Goal: Transaction & Acquisition: Book appointment/travel/reservation

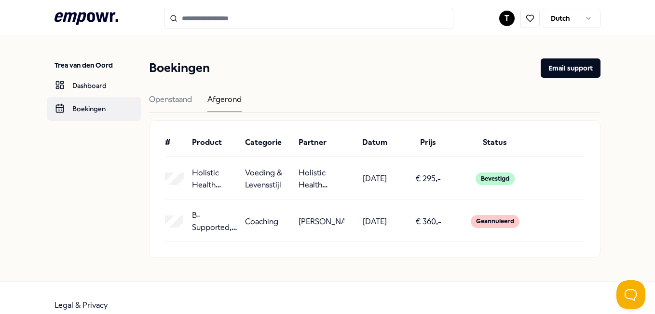
click at [93, 106] on link "Boekingen" at bounding box center [94, 108] width 95 height 23
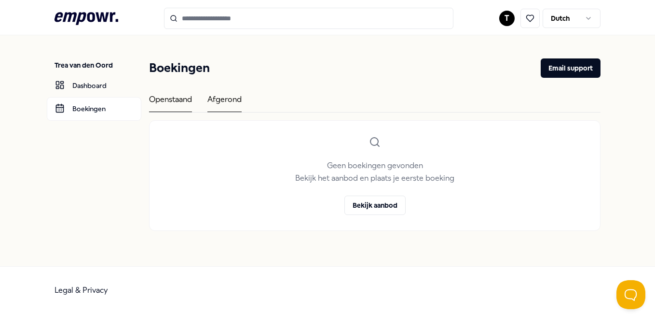
click at [227, 98] on div "Afgerond" at bounding box center [225, 102] width 34 height 19
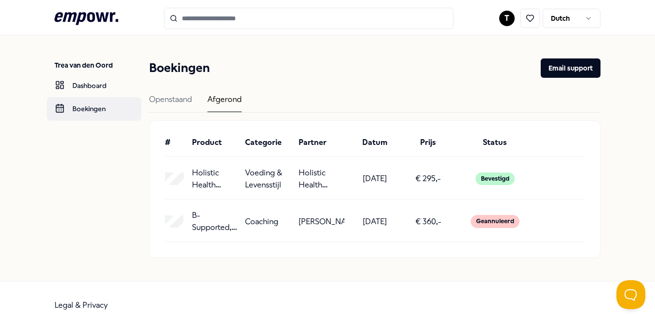
click at [95, 111] on link "Boekingen" at bounding box center [94, 108] width 95 height 23
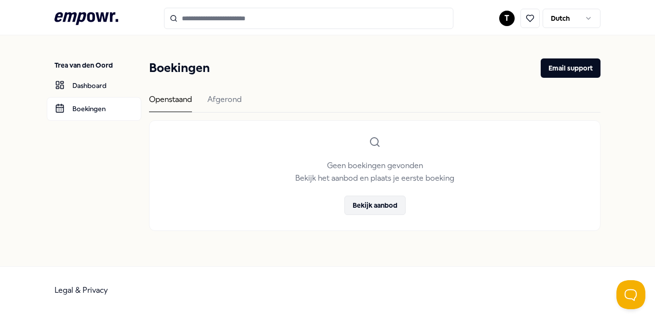
click at [386, 202] on button "Bekijk aanbod" at bounding box center [375, 204] width 61 height 19
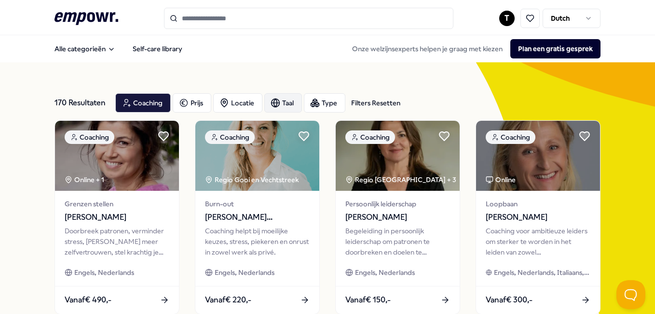
click at [280, 103] on icon "button" at bounding box center [276, 103] width 10 height 10
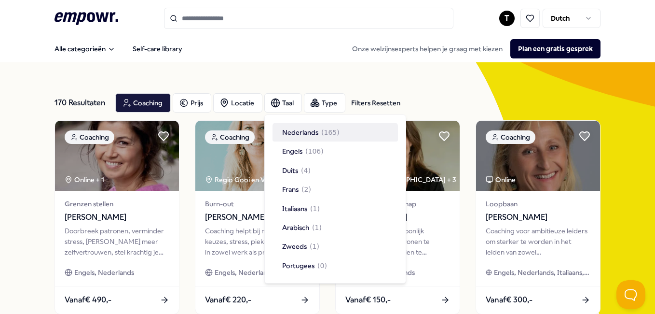
click at [320, 131] on div "Nederlands ( 165 )" at bounding box center [310, 132] width 57 height 11
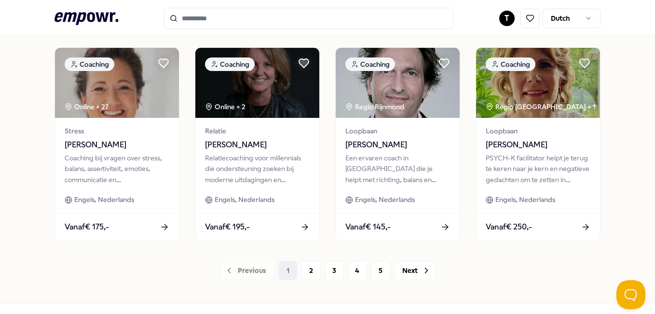
scroll to position [526, 0]
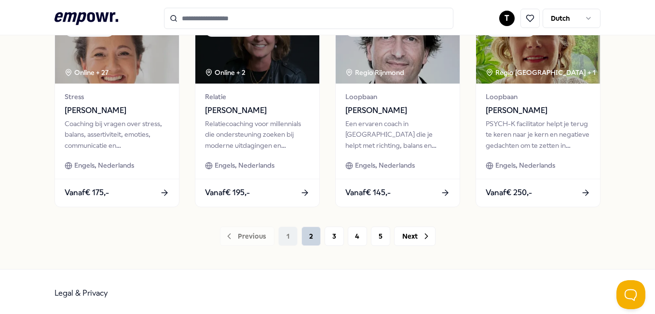
click at [307, 237] on button "2" at bounding box center [311, 235] width 19 height 19
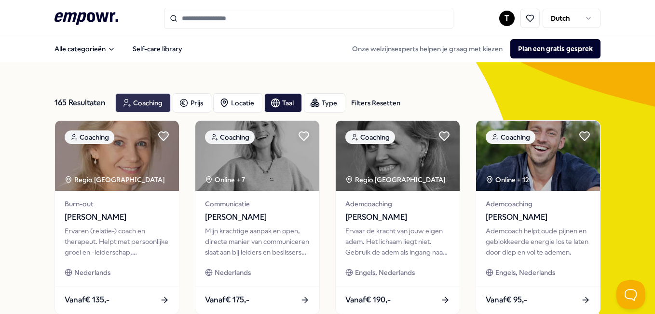
click at [144, 94] on div "Coaching" at bounding box center [142, 102] width 55 height 19
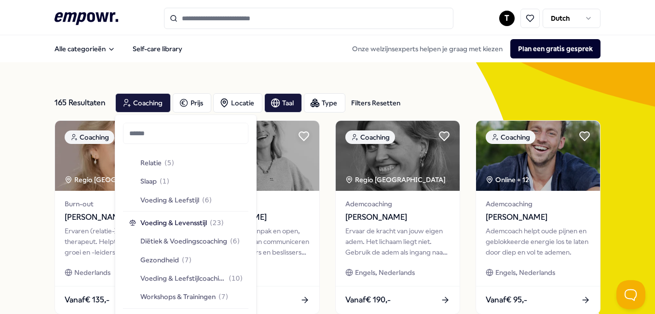
scroll to position [576, 0]
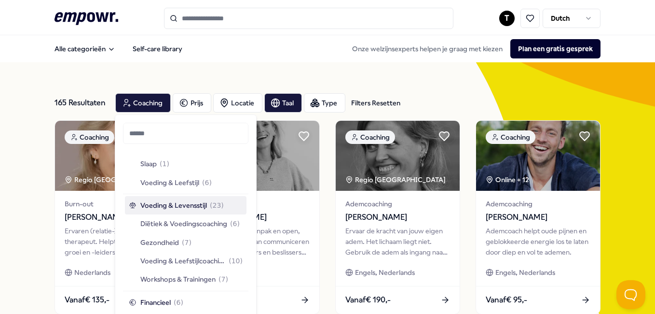
click at [170, 208] on span "Voeding & Levensstijl" at bounding box center [173, 205] width 67 height 11
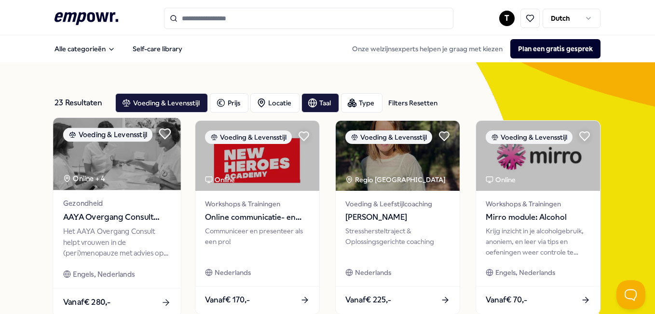
click at [162, 136] on icon at bounding box center [165, 134] width 11 height 10
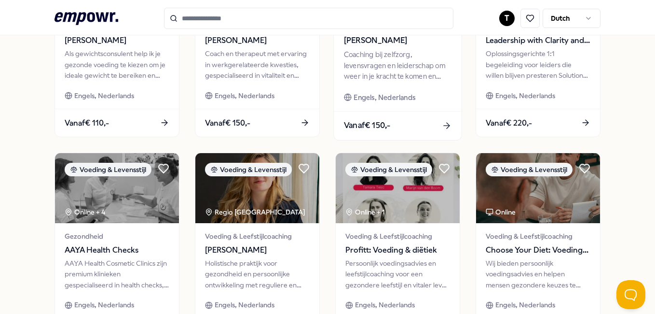
scroll to position [434, 0]
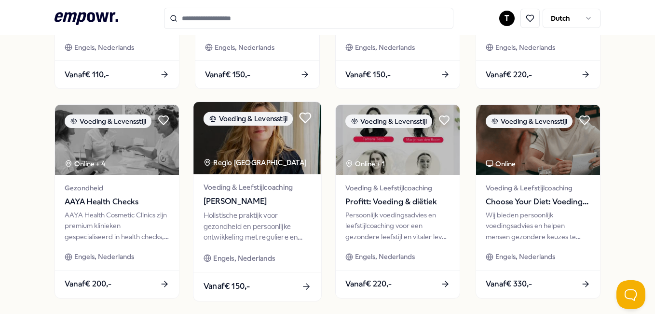
click at [301, 113] on icon at bounding box center [305, 118] width 11 height 10
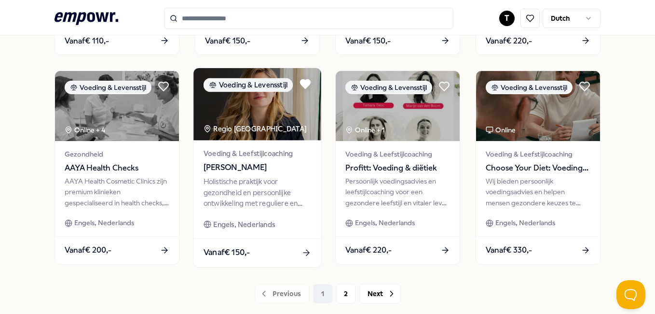
scroll to position [526, 0]
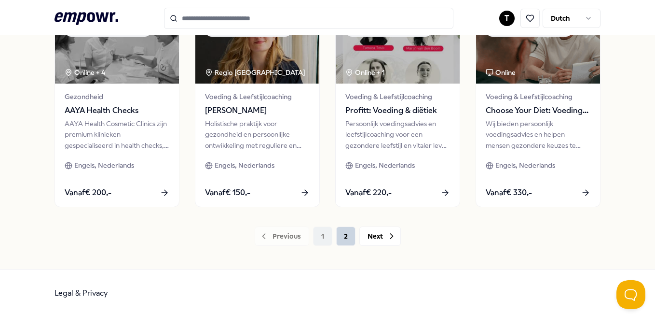
click at [341, 232] on button "2" at bounding box center [345, 235] width 19 height 19
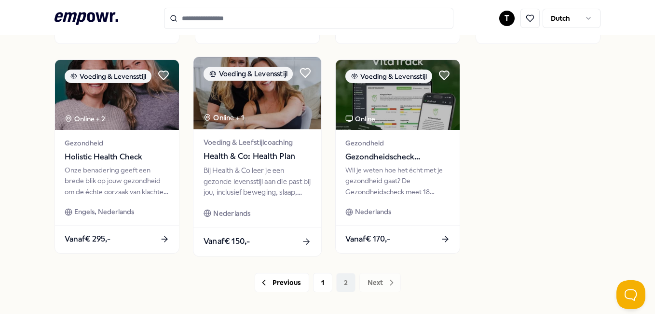
scroll to position [477, 0]
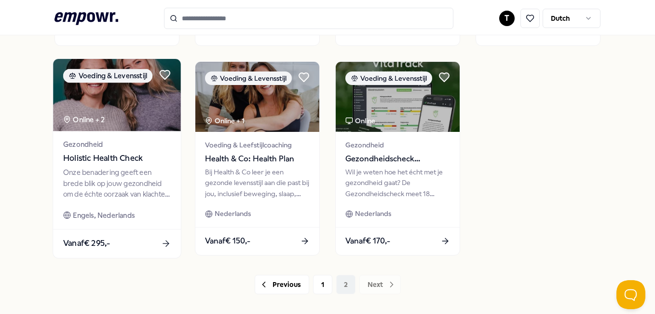
click at [103, 154] on span "Holistic Health Check" at bounding box center [117, 158] width 108 height 13
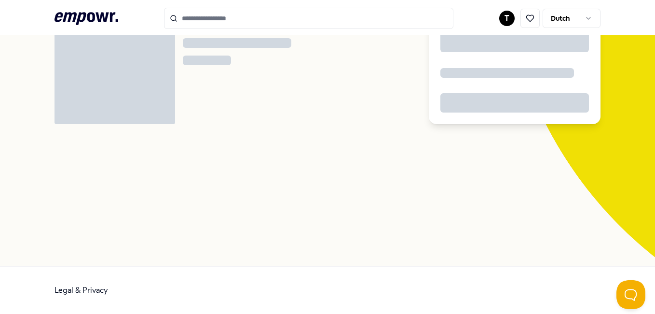
scroll to position [62, 0]
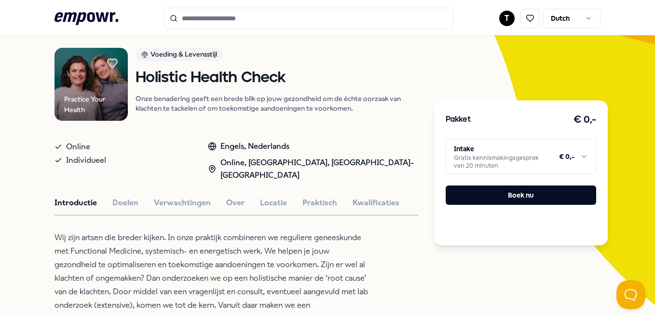
click at [578, 155] on html ".empowr-logo_svg__cls-1{fill:#03032f} T Dutch Alle categorieën Self-care librar…" at bounding box center [327, 157] width 655 height 314
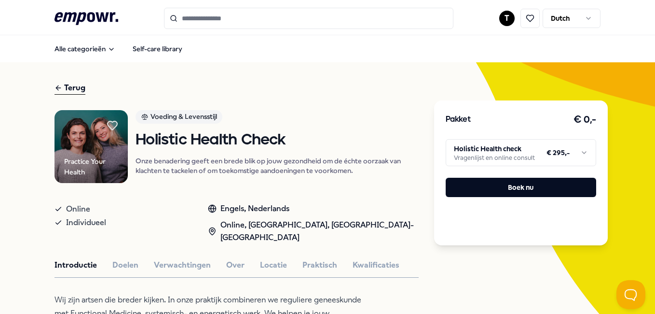
scroll to position [145, 0]
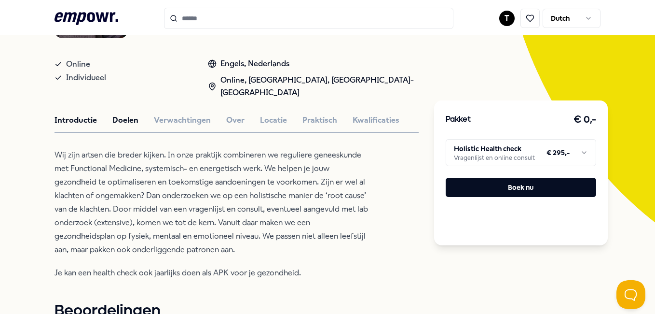
click at [125, 120] on button "Doelen" at bounding box center [125, 120] width 26 height 13
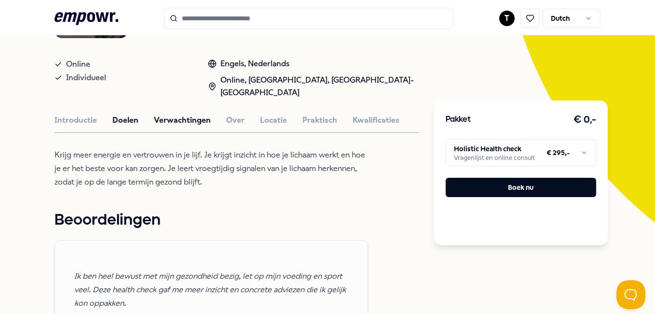
click at [173, 122] on button "Verwachtingen" at bounding box center [182, 120] width 57 height 13
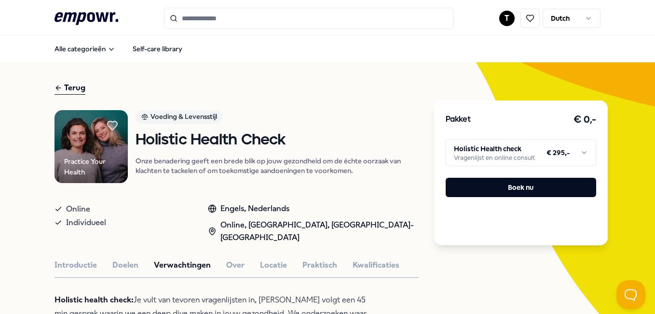
scroll to position [97, 0]
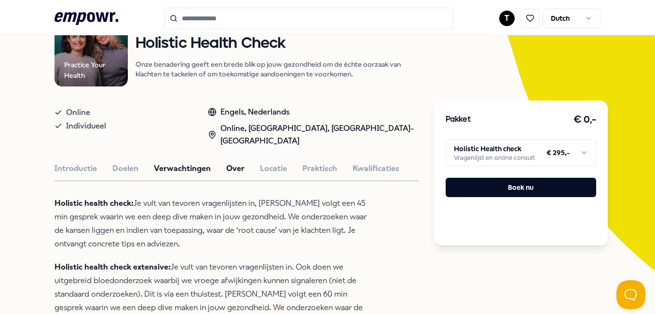
click at [238, 165] on button "Over" at bounding box center [235, 168] width 18 height 13
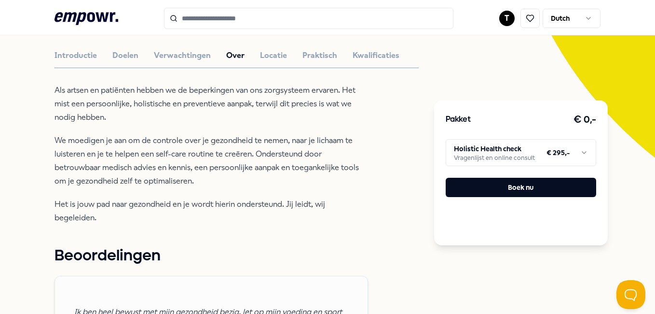
scroll to position [193, 0]
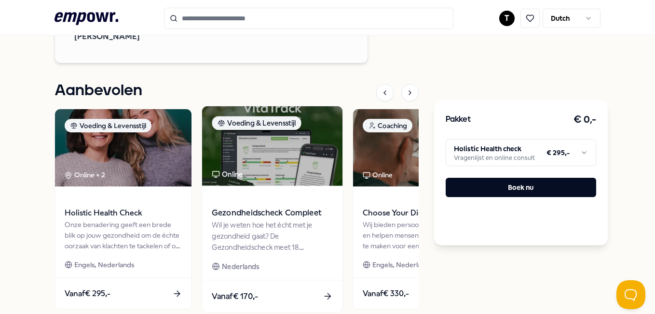
click at [264, 207] on span "Gezondheidscheck Compleet" at bounding box center [272, 213] width 121 height 13
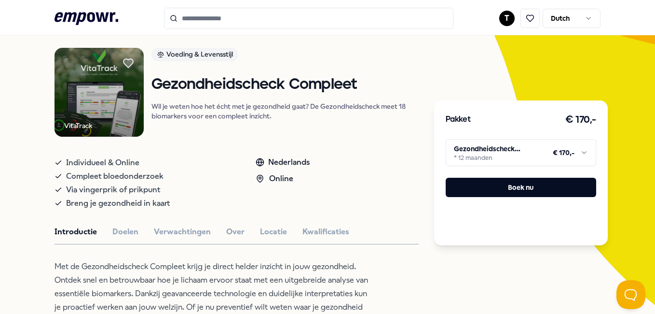
click at [574, 155] on html ".empowr-logo_svg__cls-1{fill:#03032f} T Dutch Alle categorieën Self-care librar…" at bounding box center [327, 157] width 655 height 314
click at [331, 164] on div "Individueel & Online Compleet bloedonderzoek Via vingerprik of prikpunt Breng j…" at bounding box center [237, 181] width 364 height 58
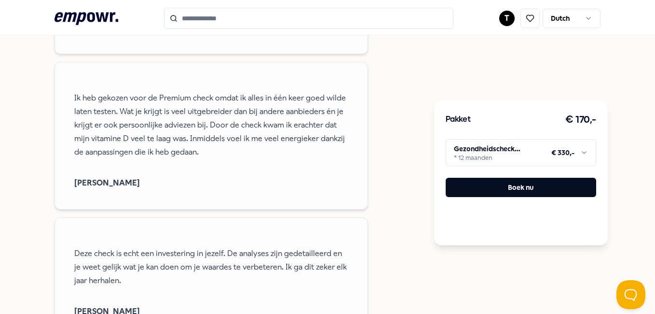
scroll to position [497, 0]
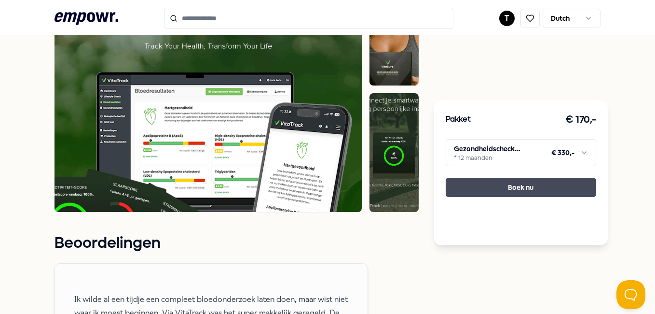
click at [497, 183] on button "Boek nu" at bounding box center [521, 187] width 151 height 19
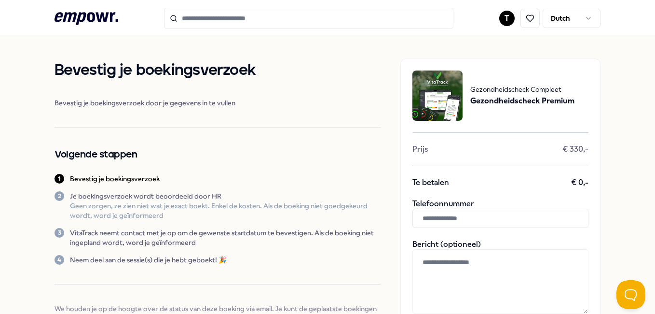
click at [423, 220] on input "text" at bounding box center [501, 217] width 176 height 19
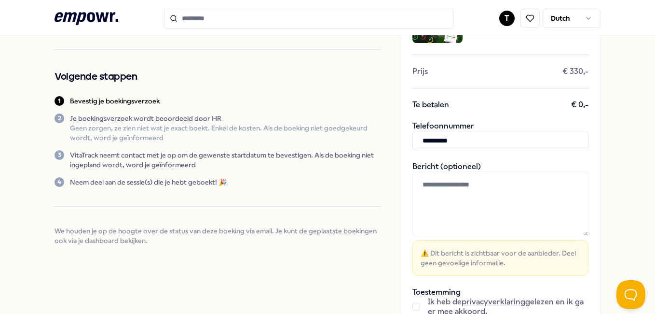
scroll to position [145, 0]
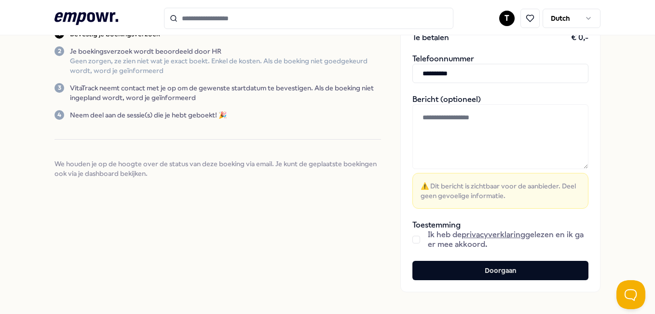
type input "**********"
click at [413, 240] on button "button" at bounding box center [417, 239] width 8 height 8
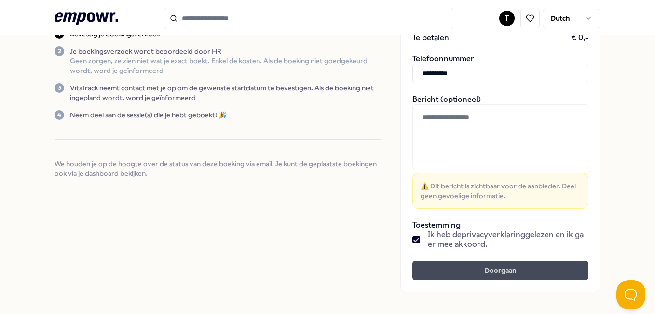
click at [502, 270] on button "Doorgaan" at bounding box center [501, 270] width 176 height 19
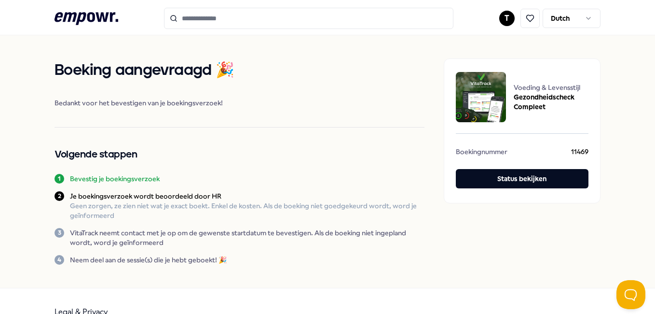
click at [502, 17] on html ".empowr-logo_svg__cls-1{fill:#03032f} T Dutch Boeking aangevraagd 🎉 Bedankt voo…" at bounding box center [327, 157] width 655 height 314
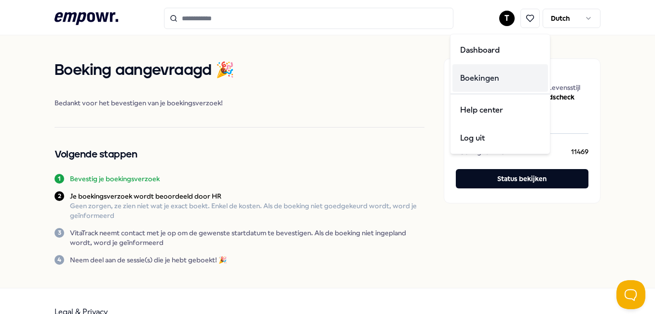
click at [483, 81] on div "Boekingen" at bounding box center [501, 78] width 96 height 28
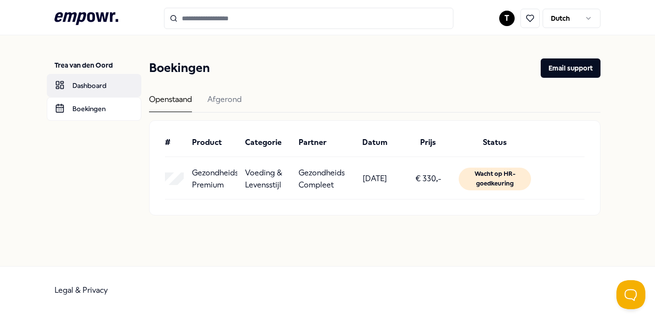
click at [94, 88] on link "Dashboard" at bounding box center [94, 85] width 95 height 23
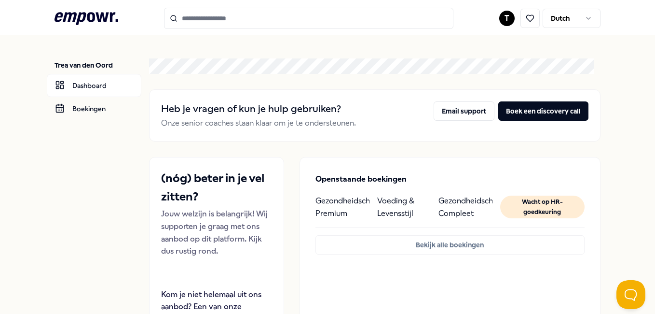
click at [85, 18] on icon ".empowr-logo_svg__cls-1{fill:#03032f}" at bounding box center [87, 19] width 64 height 18
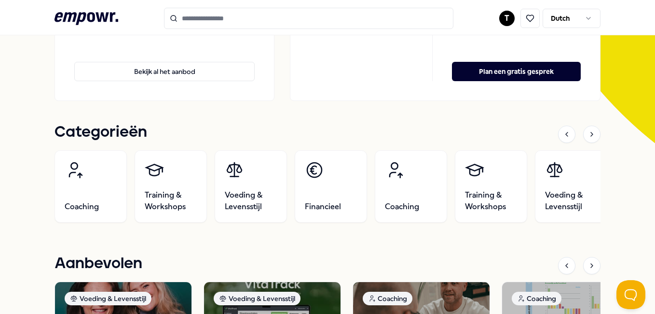
scroll to position [145, 0]
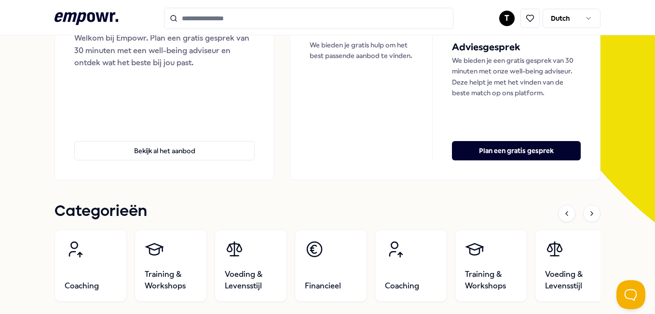
click at [254, 19] on input "Search for products, categories or subcategories" at bounding box center [309, 18] width 290 height 21
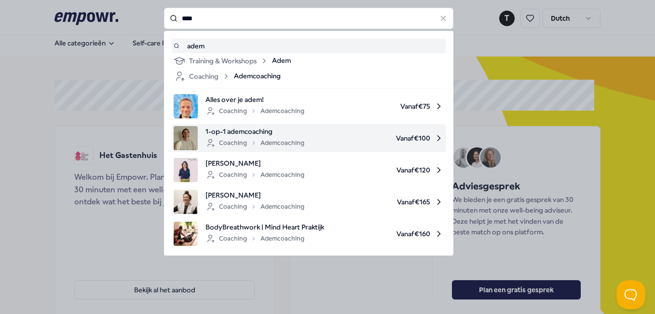
scroll to position [0, 0]
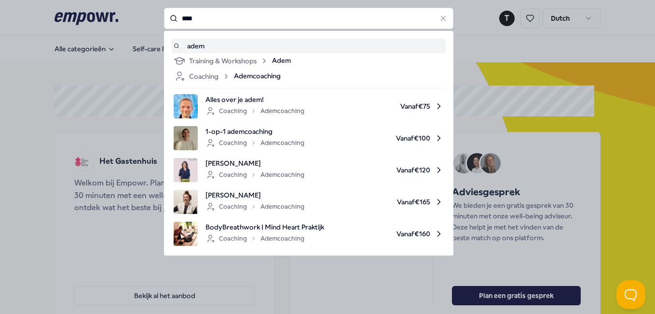
type input "****"
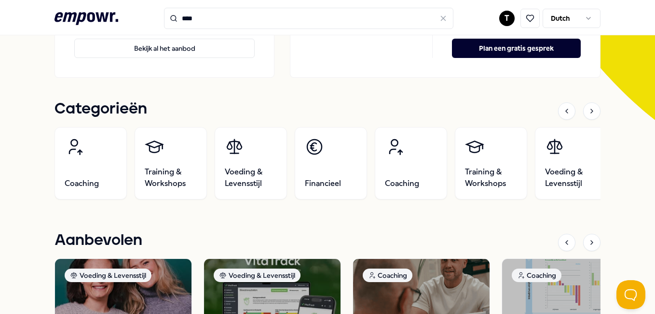
scroll to position [290, 0]
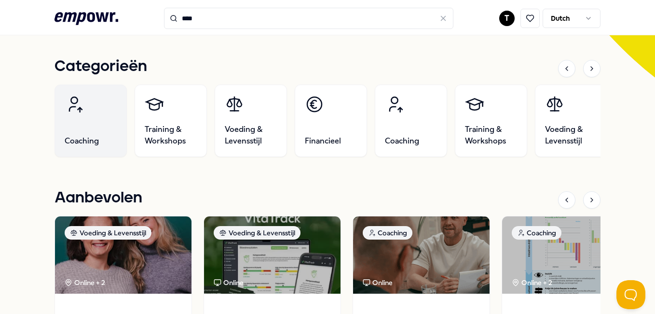
click at [70, 124] on link "Coaching" at bounding box center [91, 120] width 72 height 72
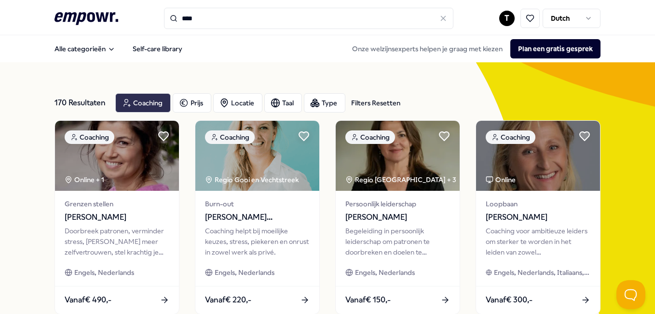
click at [128, 102] on icon "button" at bounding box center [127, 103] width 10 height 12
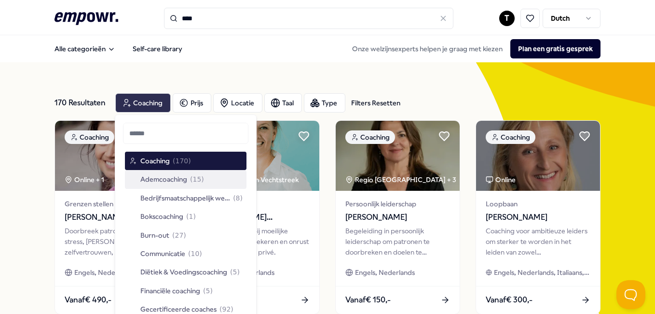
click at [152, 174] on span "Ademcoaching" at bounding box center [163, 179] width 47 height 11
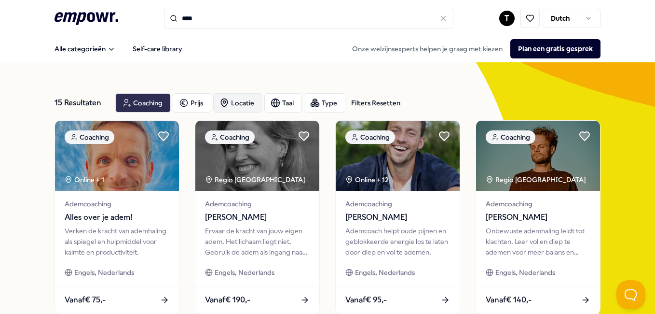
click at [235, 103] on div "Locatie" at bounding box center [237, 102] width 49 height 19
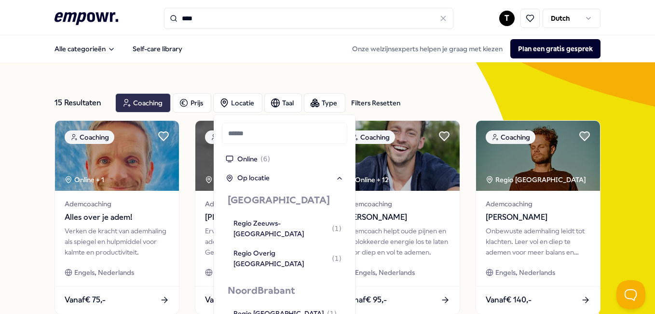
scroll to position [917, 0]
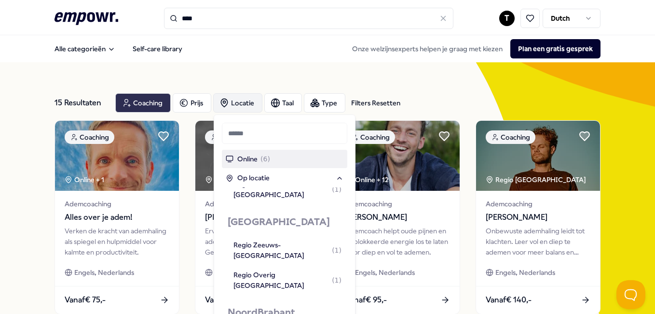
click at [241, 102] on div "Locatie" at bounding box center [237, 102] width 49 height 19
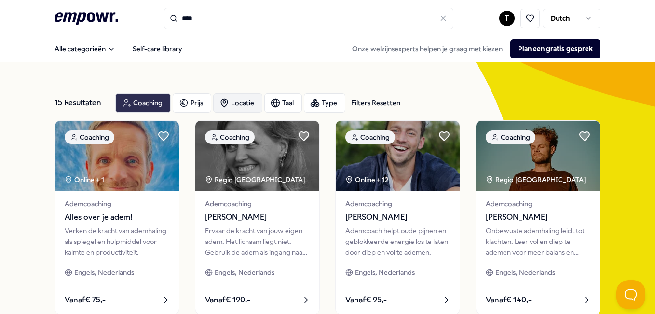
click at [241, 102] on div "Locatie" at bounding box center [237, 102] width 49 height 19
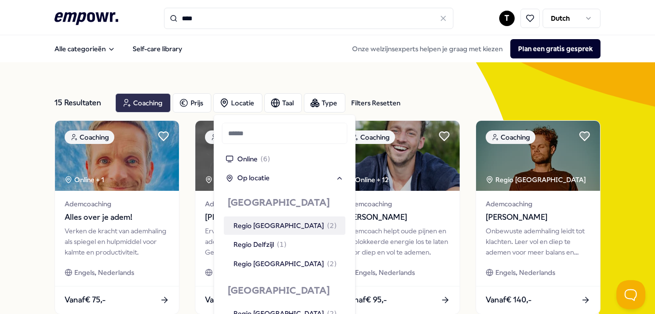
click at [246, 132] on input "text" at bounding box center [284, 133] width 125 height 21
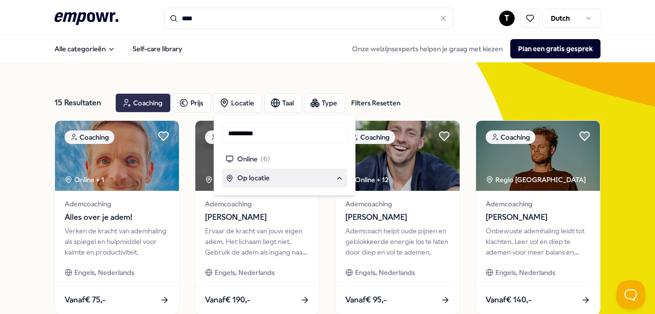
type input "**********"
click at [257, 178] on span "Op locatie" at bounding box center [253, 177] width 32 height 11
click at [332, 177] on div "Op locatie" at bounding box center [285, 177] width 118 height 11
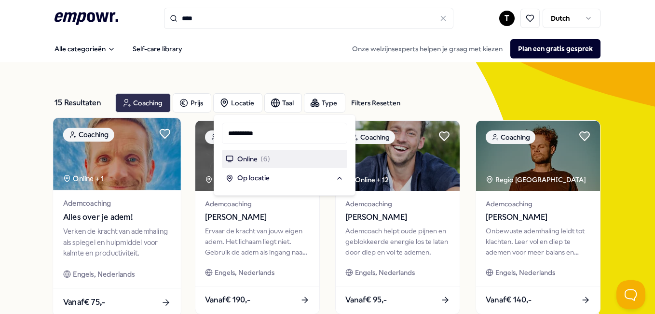
drag, startPoint x: 299, startPoint y: 135, endPoint x: 151, endPoint y: 134, distance: 147.7
click at [153, 136] on body ".empowr-logo_svg__cls-1{fill:#03032f} **** T Dutch Alle categorieën Self-care l…" at bounding box center [327, 157] width 655 height 314
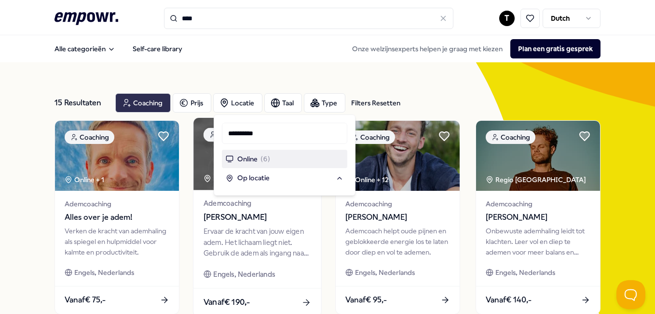
drag, startPoint x: 280, startPoint y: 135, endPoint x: 212, endPoint y: 135, distance: 68.0
click at [212, 135] on body ".empowr-logo_svg__cls-1{fill:#03032f} **** T Dutch Alle categorieën Self-care l…" at bounding box center [327, 157] width 655 height 314
drag, startPoint x: 272, startPoint y: 134, endPoint x: 223, endPoint y: 137, distance: 48.8
click at [223, 137] on input "**********" at bounding box center [284, 133] width 125 height 21
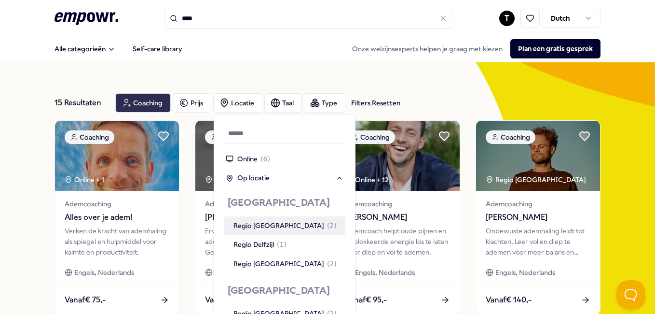
click at [251, 90] on div "15 Resultaten Filters Resetten Coaching Prijs Locatie Taal Type Filters Resetten" at bounding box center [328, 102] width 546 height 35
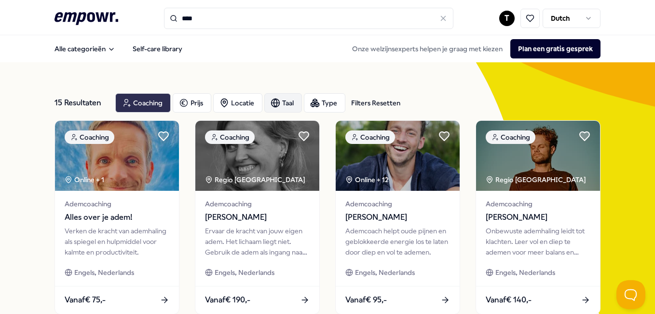
click at [274, 103] on icon "button" at bounding box center [275, 103] width 3 height 8
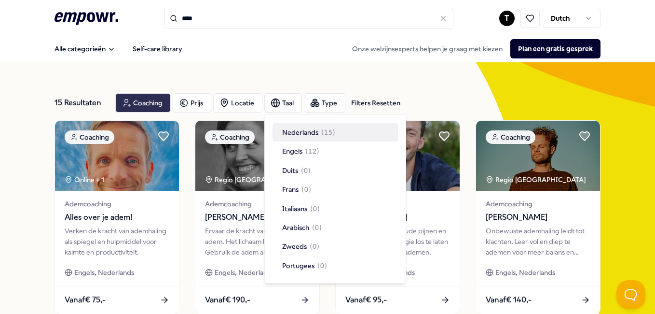
click at [283, 132] on span "Nederlands" at bounding box center [300, 132] width 36 height 11
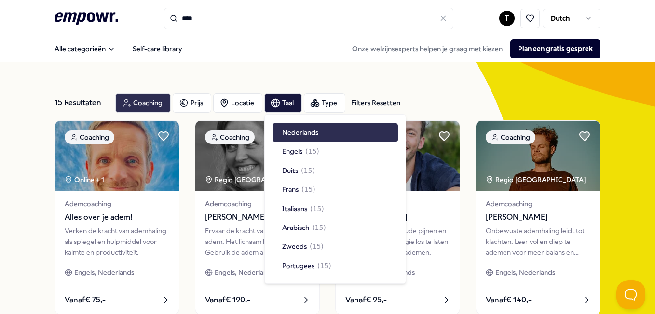
click at [323, 129] on div "Nederlands" at bounding box center [335, 132] width 125 height 18
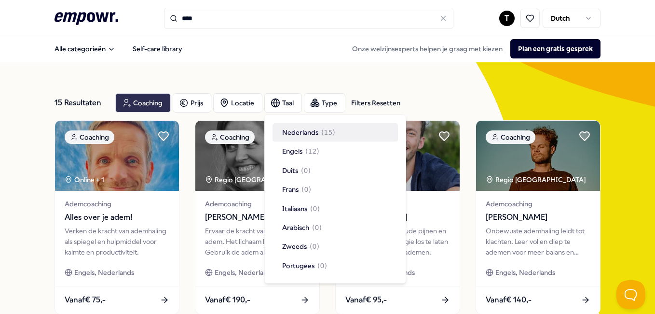
click at [344, 131] on div "Nederlands ( 15 )" at bounding box center [335, 132] width 125 height 18
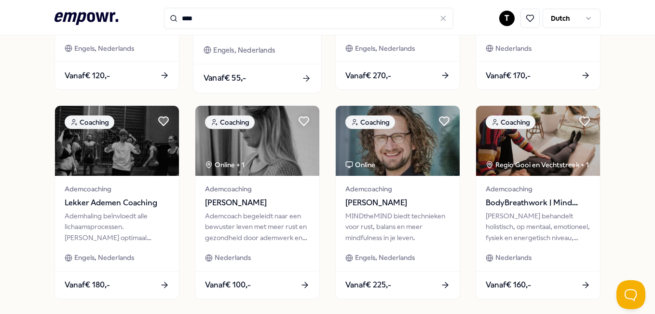
scroll to position [434, 0]
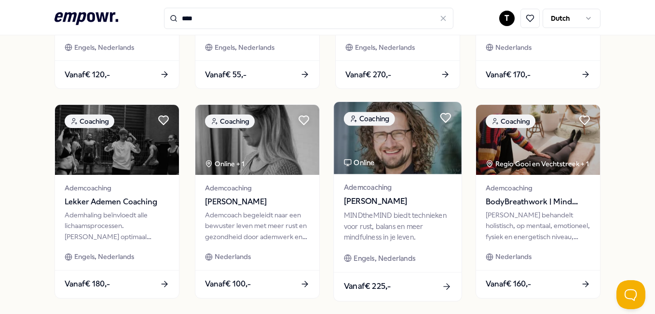
click at [421, 274] on div "Vanaf € 225,-" at bounding box center [398, 286] width 128 height 28
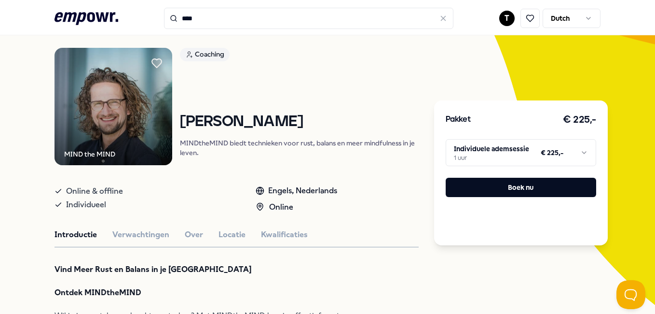
click at [579, 151] on html ".empowr-logo_svg__cls-1{fill:#03032f} **** T Dutch Alle categorieën Self-care l…" at bounding box center [327, 157] width 655 height 314
click at [404, 204] on div "Online & offline Individueel Engels, Nederlands Online" at bounding box center [237, 196] width 364 height 32
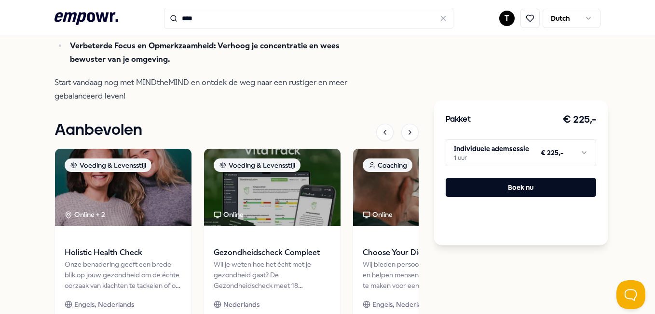
scroll to position [448, 0]
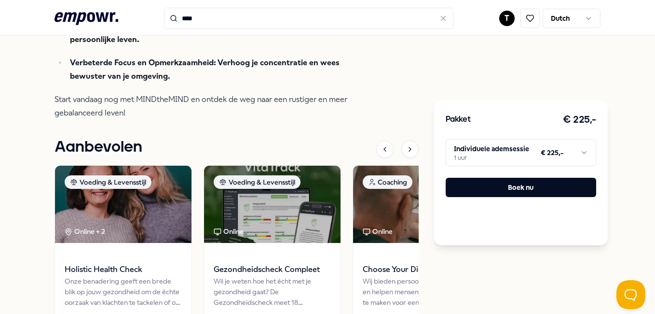
click at [516, 63] on div "Pakket € 225,- Individuele ademsessie 1 uur € 225,- Boek nu" at bounding box center [521, 4] width 174 height 742
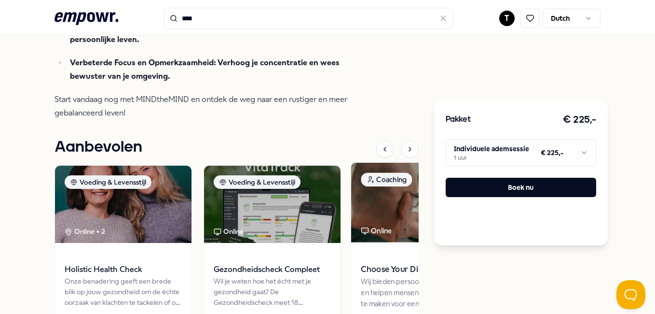
click at [412, 196] on img at bounding box center [421, 203] width 140 height 80
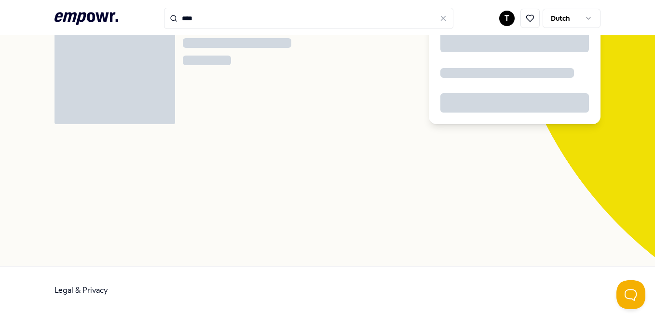
scroll to position [62, 0]
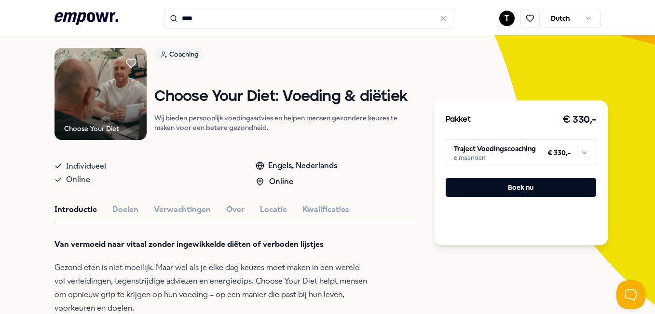
click at [576, 150] on html ".empowr-logo_svg__cls-1{fill:#03032f} **** T Dutch Alle categorieën Self-care l…" at bounding box center [327, 157] width 655 height 314
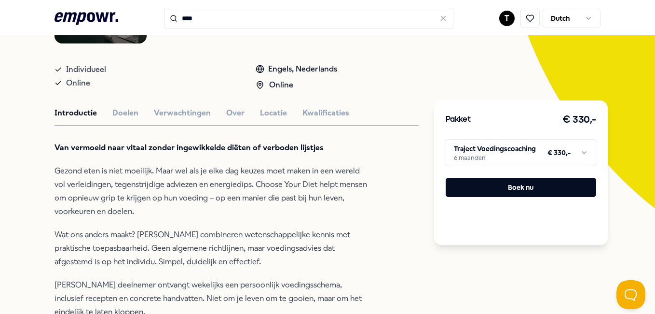
scroll to position [0, 0]
